Goal: Information Seeking & Learning: Learn about a topic

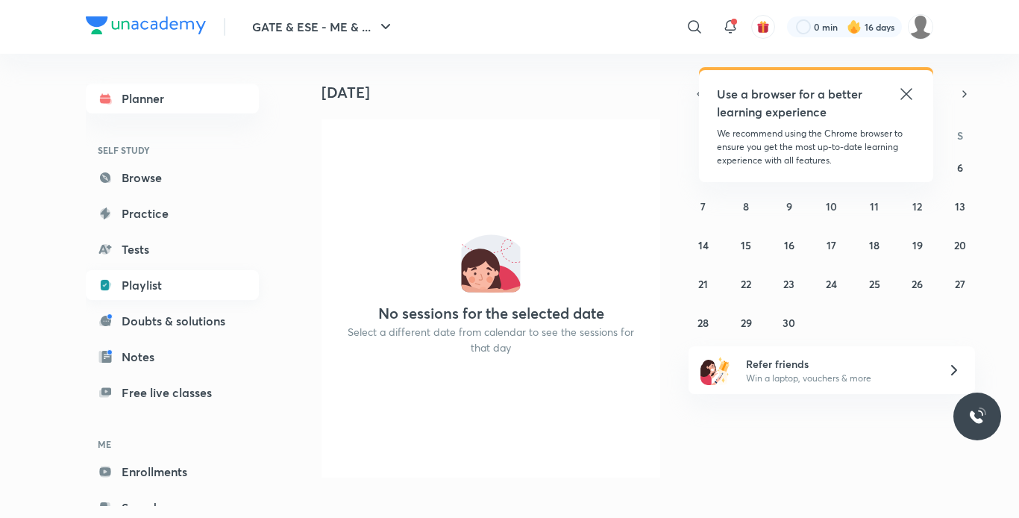
click at [135, 275] on link "Playlist" at bounding box center [172, 285] width 173 height 30
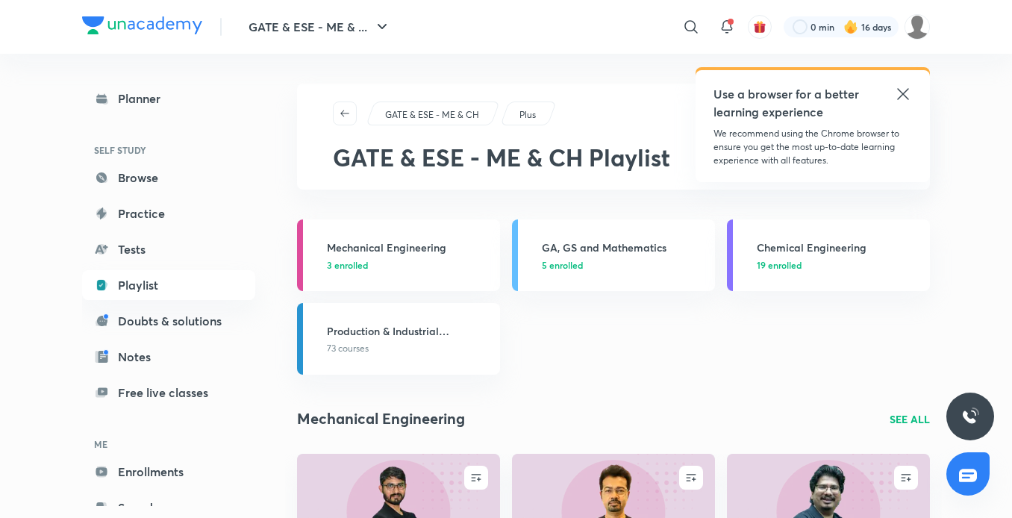
click at [904, 88] on icon at bounding box center [903, 94] width 18 height 18
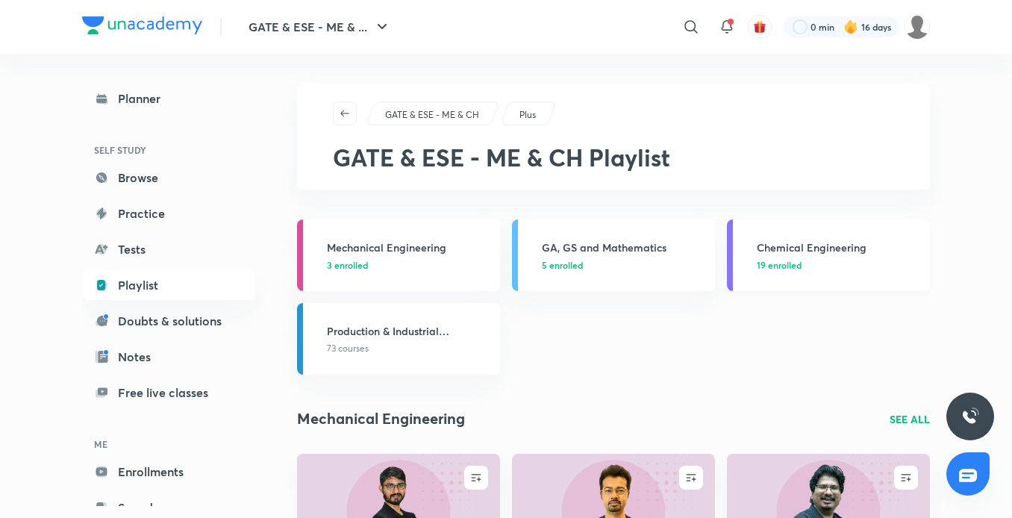
click at [834, 243] on h3 "Chemical Engineering" at bounding box center [839, 248] width 164 height 16
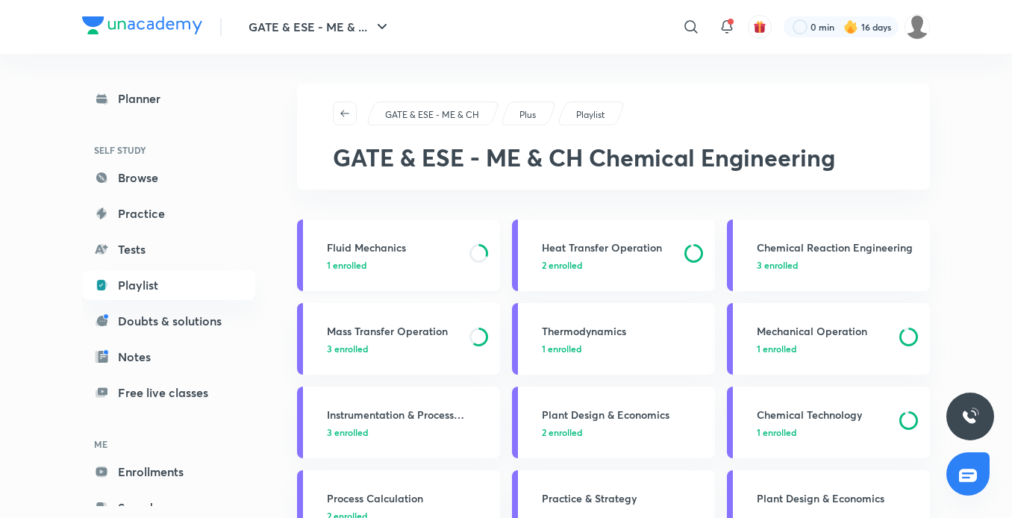
click at [418, 251] on h3 "Fluid Mechanics" at bounding box center [394, 248] width 134 height 16
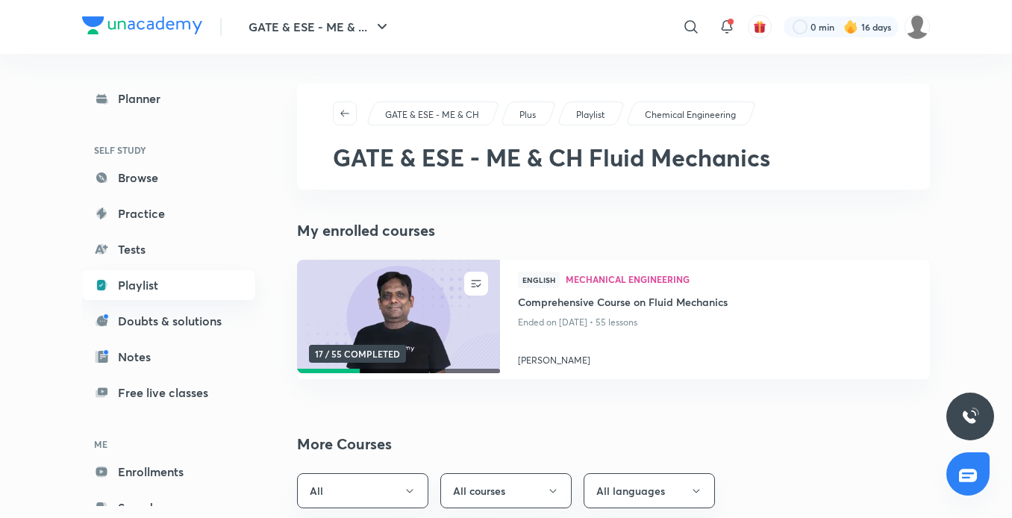
click at [160, 284] on link "Playlist" at bounding box center [168, 285] width 173 height 30
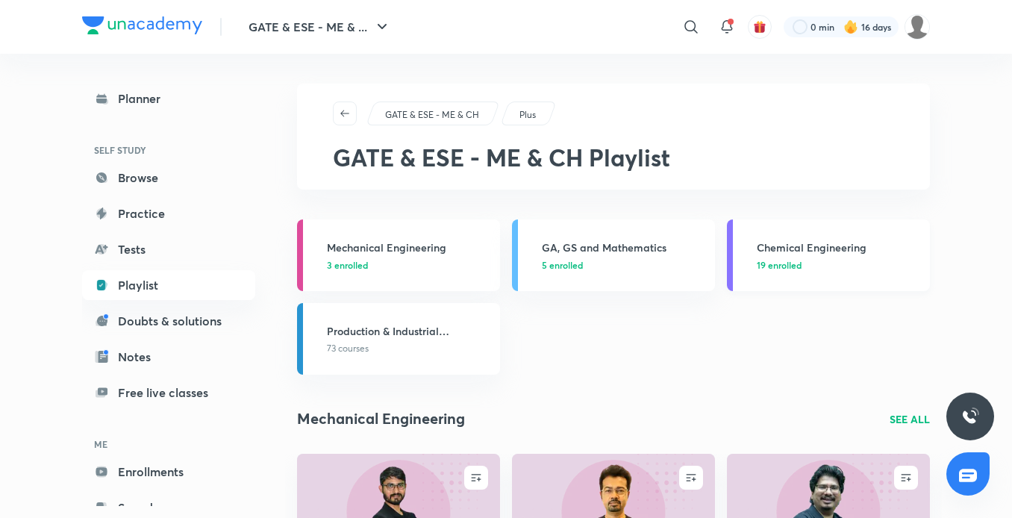
click at [805, 234] on link "Chemical Engineering 19 enrolled" at bounding box center [828, 255] width 203 height 72
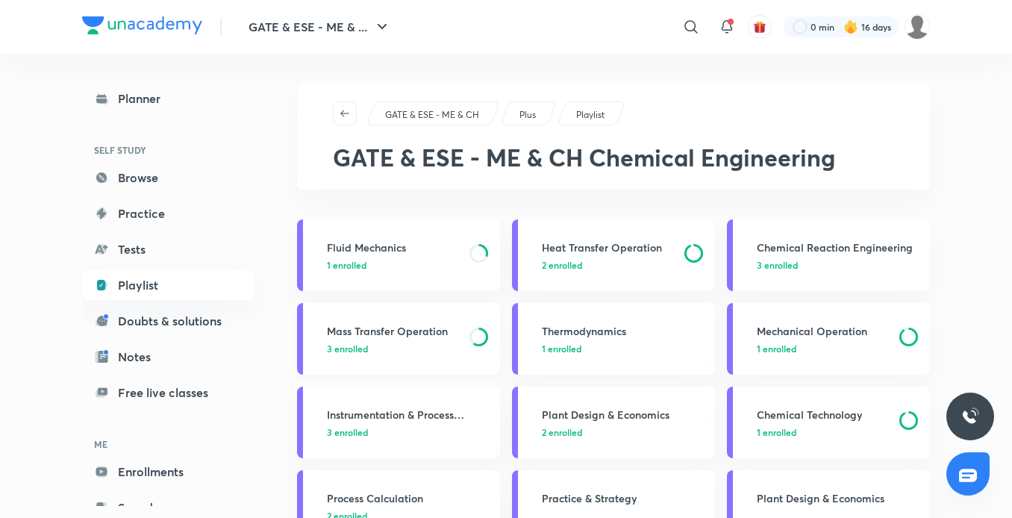
click at [434, 337] on h3 "Mass Transfer Operation" at bounding box center [394, 331] width 134 height 16
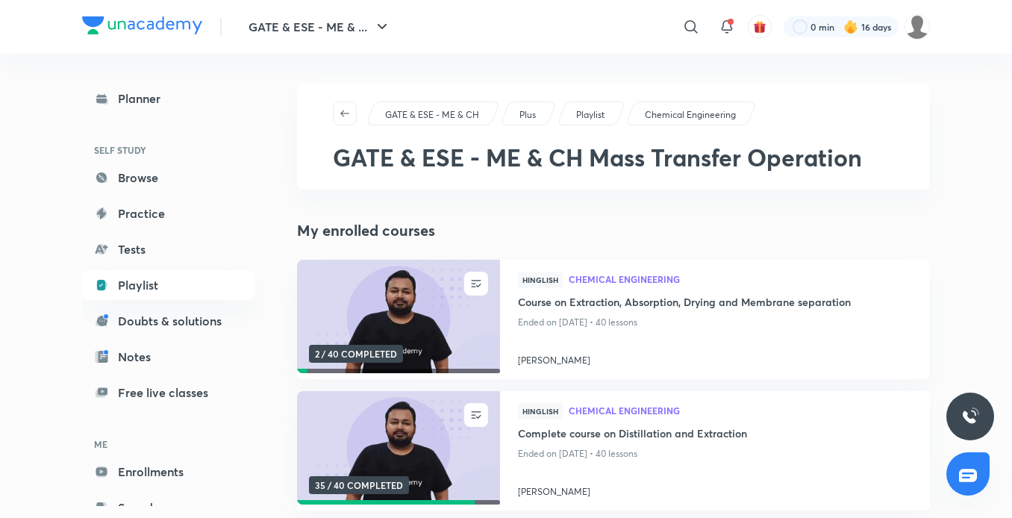
click at [434, 337] on img at bounding box center [398, 317] width 207 height 116
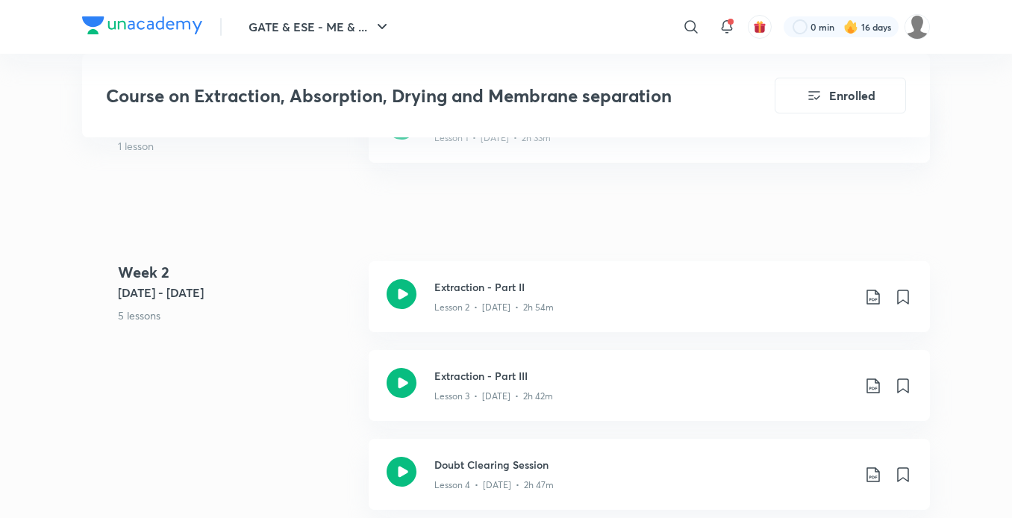
scroll to position [1031, 0]
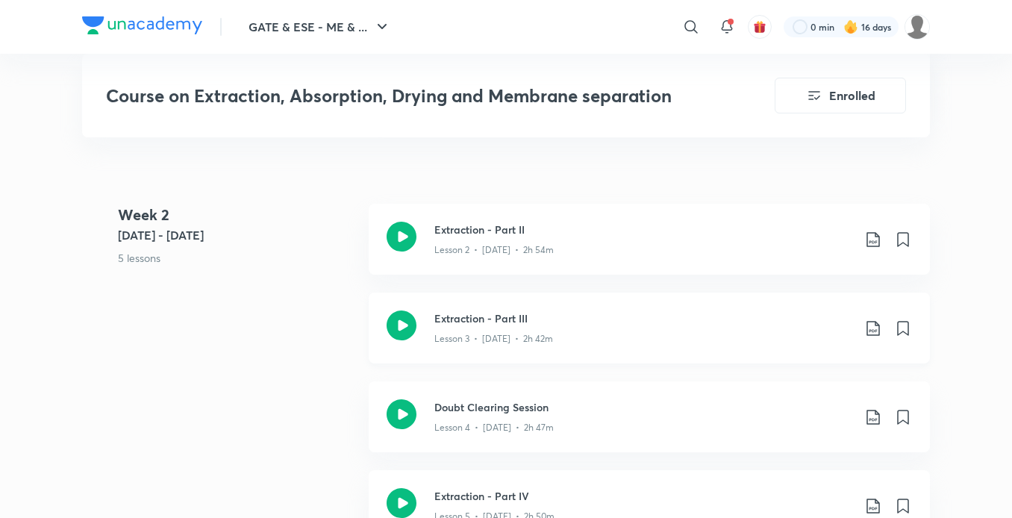
click at [466, 321] on h3 "Extraction - Part III" at bounding box center [643, 318] width 418 height 16
